Goal: Information Seeking & Learning: Learn about a topic

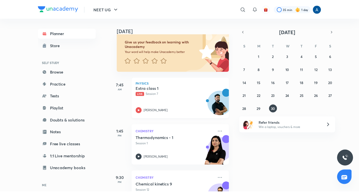
scroll to position [9, 0]
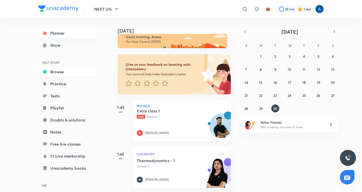
click at [62, 71] on link "Browse" at bounding box center [67, 72] width 58 height 10
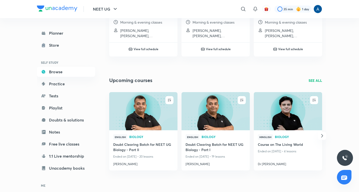
scroll to position [242, 0]
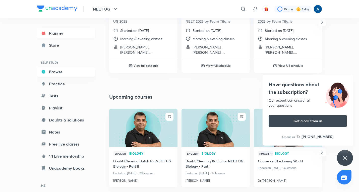
click at [50, 30] on link "Planner" at bounding box center [66, 33] width 58 height 10
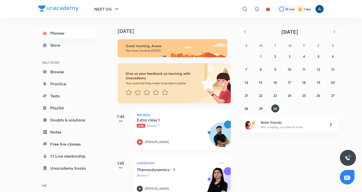
click at [157, 130] on div "Extra class 1 Live Session 7 [PERSON_NAME]" at bounding box center [176, 131] width 79 height 28
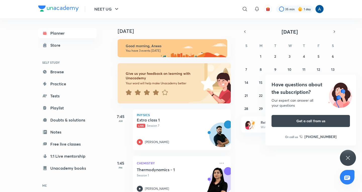
click at [352, 159] on div "Have questions about the subscription? Our expert can answer all your questions…" at bounding box center [347, 158] width 16 height 16
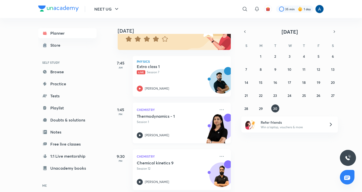
scroll to position [59, 0]
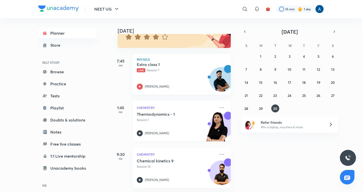
click at [168, 125] on div "Thermodynamics - 1 Session 1 [PERSON_NAME]" at bounding box center [176, 124] width 79 height 25
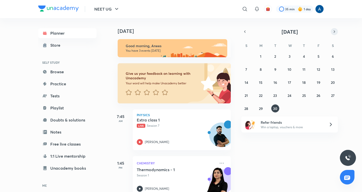
click at [332, 31] on icon "button" at bounding box center [334, 31] width 4 height 5
click at [246, 68] on abbr "5" at bounding box center [246, 69] width 2 height 5
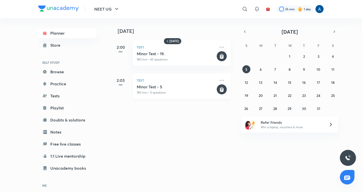
click at [165, 86] on h5 "Minor Test - 5" at bounding box center [176, 86] width 79 height 5
